Goal: Information Seeking & Learning: Find specific fact

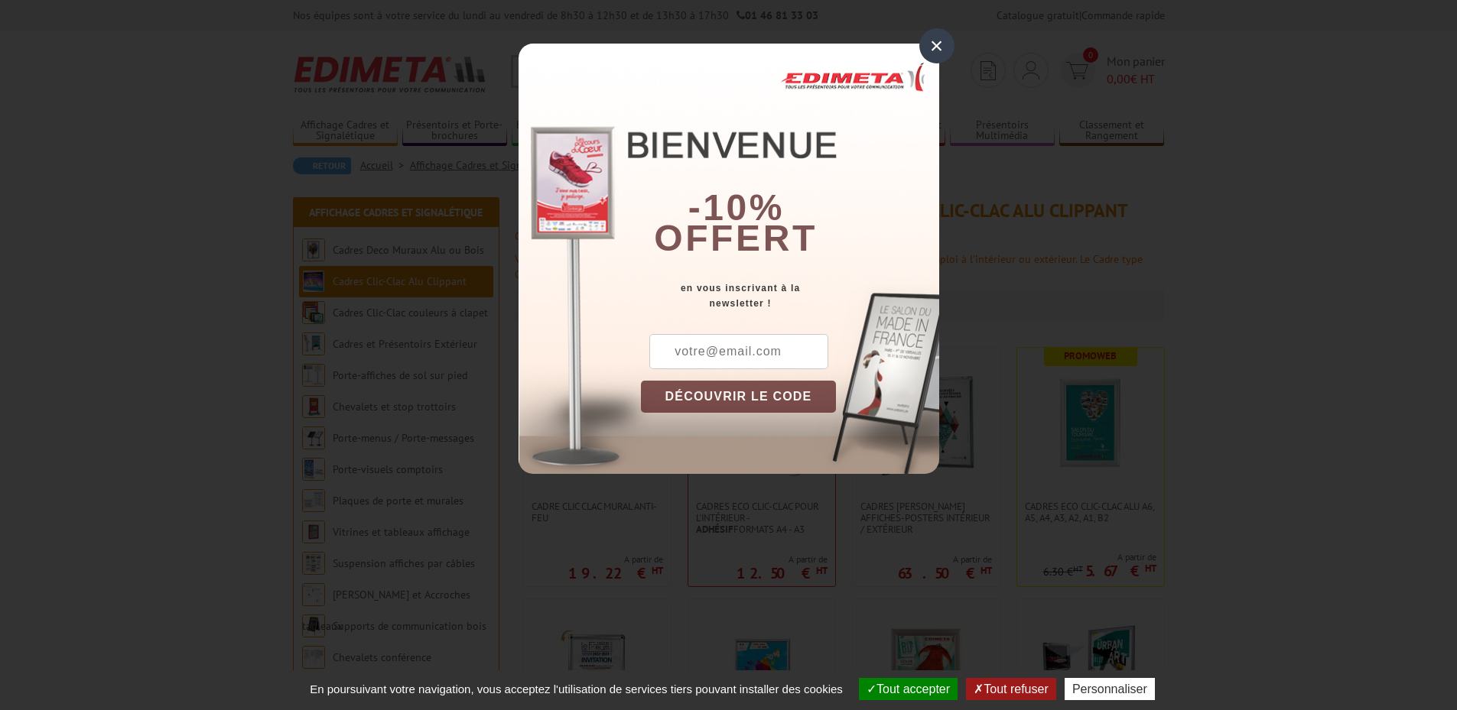
click at [933, 43] on div "×" at bounding box center [936, 45] width 35 height 35
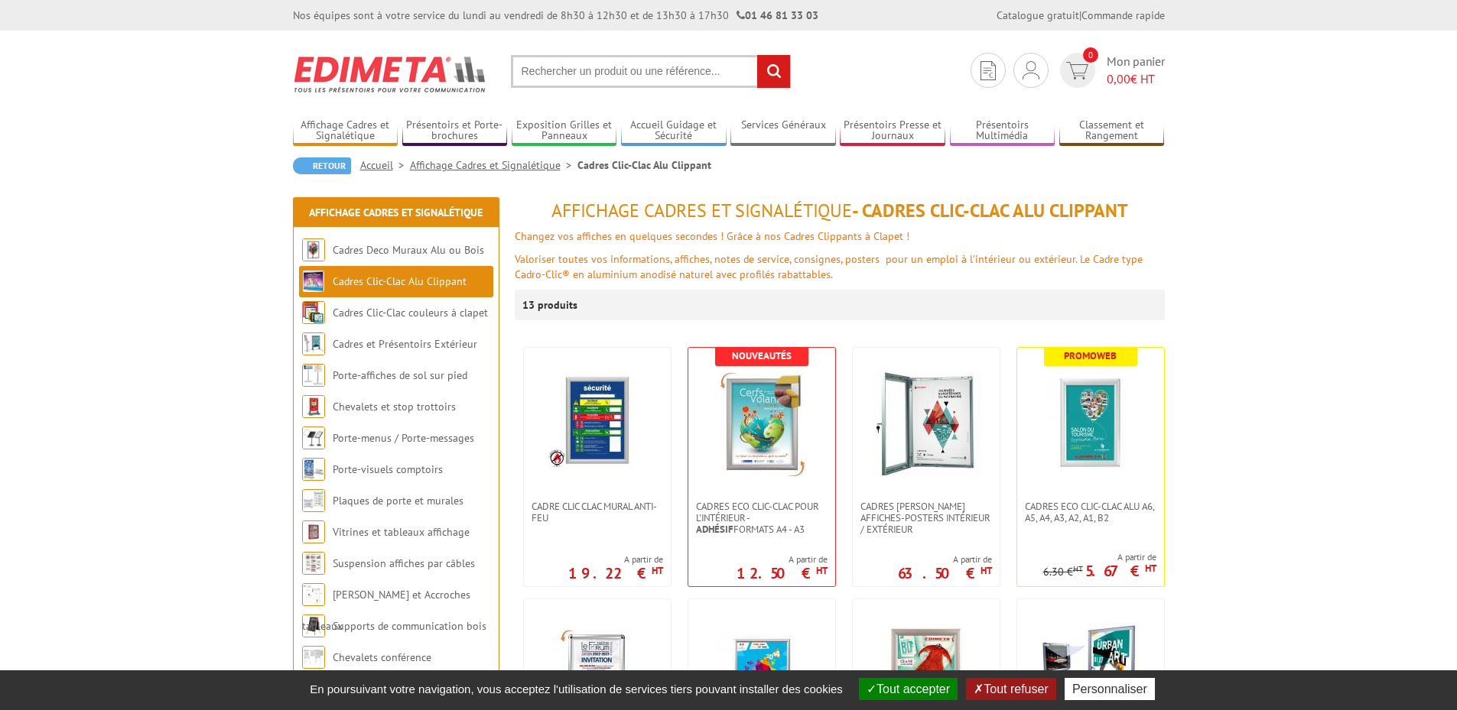
click at [683, 71] on input "text" at bounding box center [651, 71] width 280 height 33
type input "passe partout"
click at [757, 55] on input "rechercher" at bounding box center [773, 71] width 33 height 33
